Goal: Information Seeking & Learning: Learn about a topic

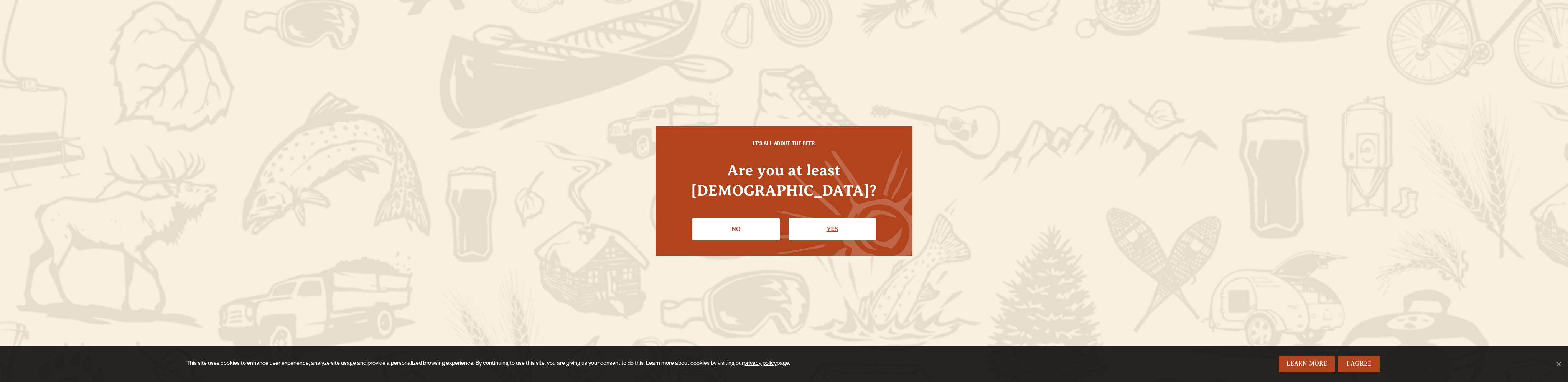
click at [827, 221] on link "Yes" at bounding box center [833, 229] width 88 height 23
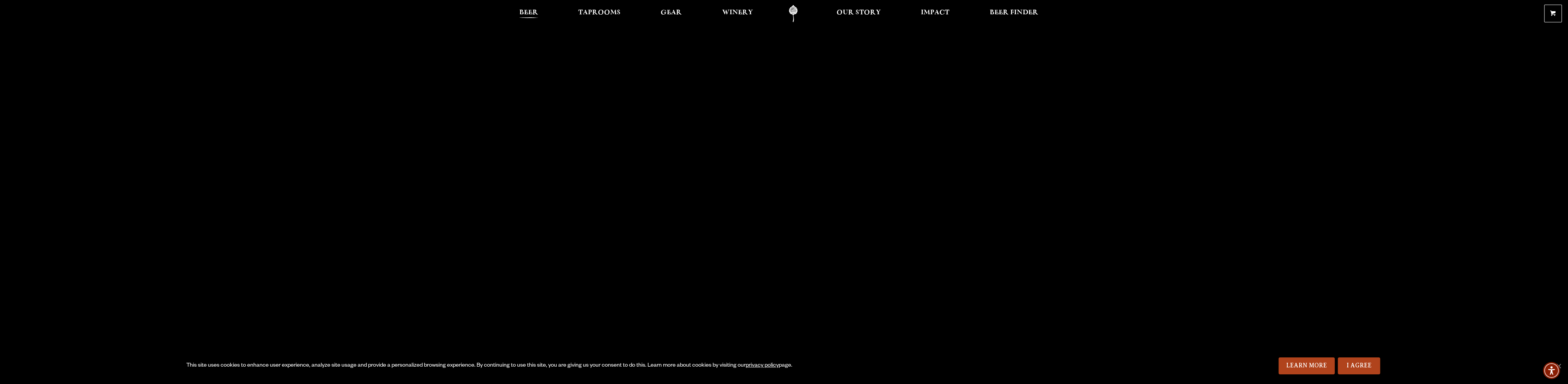
click at [533, 16] on span "Beer" at bounding box center [528, 13] width 19 height 6
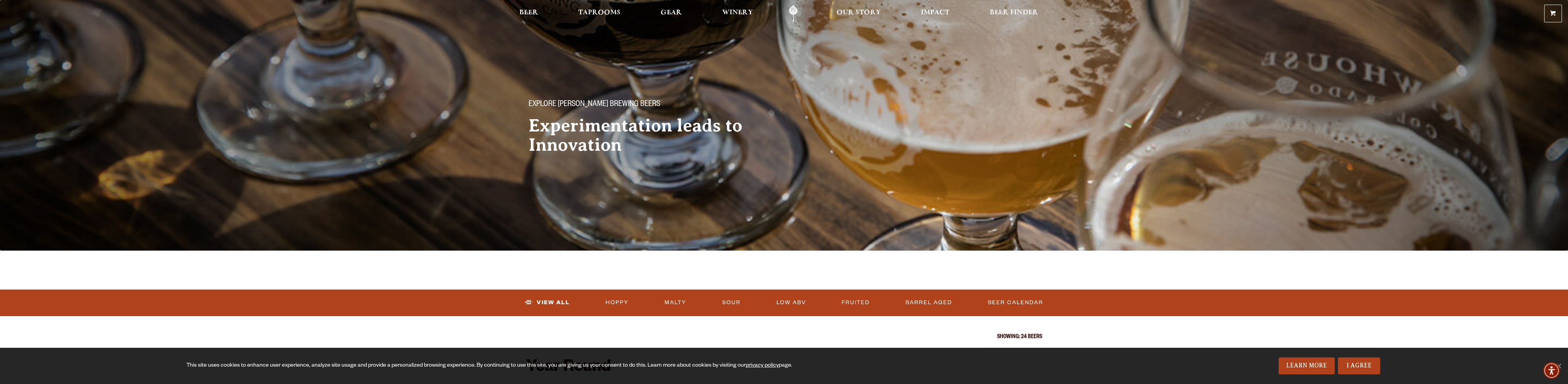
click at [933, 80] on div "Explore [PERSON_NAME] Brewing Beers Experimentation leads to Innovation" at bounding box center [784, 121] width 554 height 92
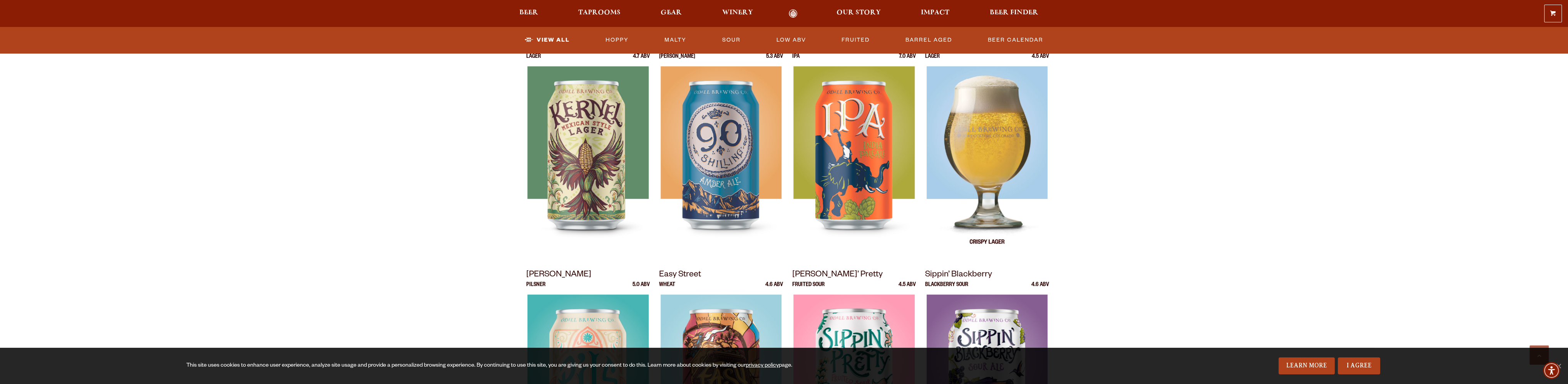
scroll to position [308, 0]
